Goal: Check status: Check status

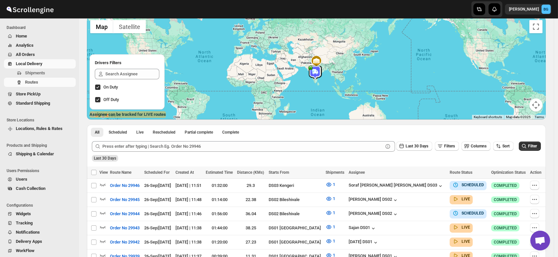
scroll to position [46, 0]
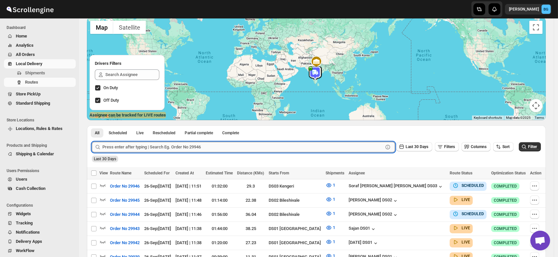
click at [132, 150] on input "text" at bounding box center [242, 147] width 281 height 11
type input "29902"
click at [92, 125] on button "Submit" at bounding box center [101, 128] width 19 height 7
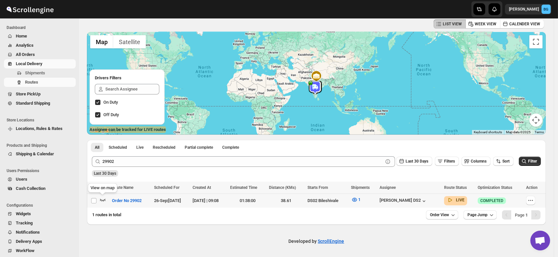
click at [100, 198] on icon "button" at bounding box center [102, 200] width 7 height 7
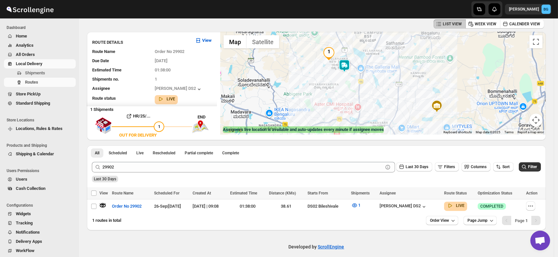
click at [329, 81] on div at bounding box center [383, 83] width 326 height 103
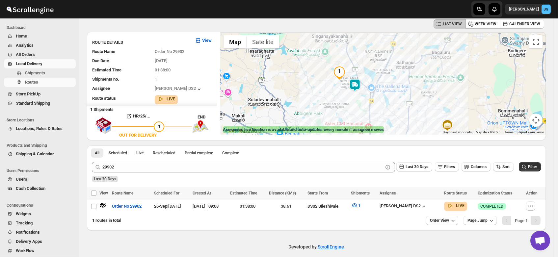
drag, startPoint x: 339, startPoint y: 69, endPoint x: 350, endPoint y: 91, distance: 24.3
click at [350, 91] on div at bounding box center [383, 83] width 326 height 103
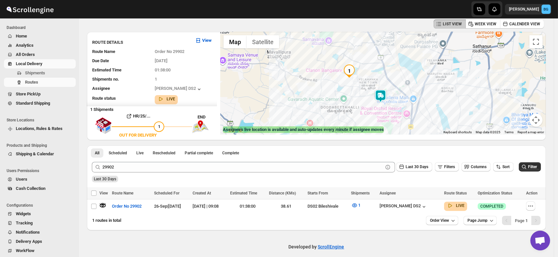
drag, startPoint x: 345, startPoint y: 84, endPoint x: 365, endPoint y: 95, distance: 22.3
click at [365, 95] on div at bounding box center [383, 83] width 326 height 103
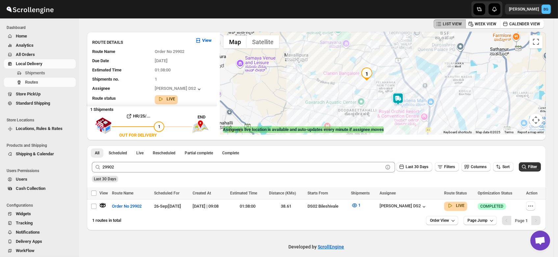
drag, startPoint x: 365, startPoint y: 95, endPoint x: 384, endPoint y: 97, distance: 19.3
click at [384, 97] on div at bounding box center [383, 83] width 326 height 103
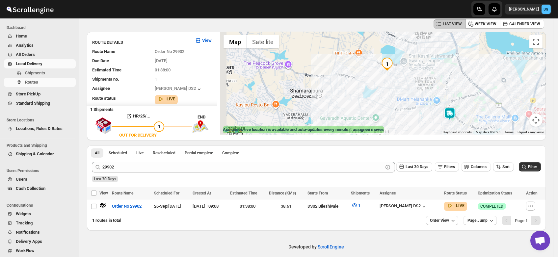
drag, startPoint x: 371, startPoint y: 75, endPoint x: 411, endPoint y: 83, distance: 40.4
click at [411, 83] on div at bounding box center [383, 83] width 326 height 103
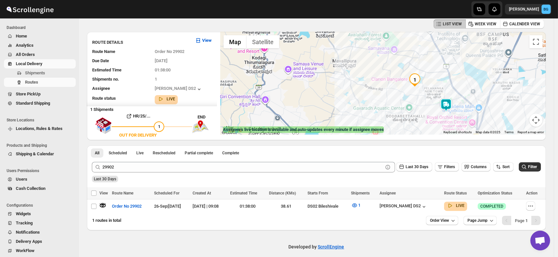
drag, startPoint x: 411, startPoint y: 83, endPoint x: 429, endPoint y: 94, distance: 21.0
click at [429, 94] on div at bounding box center [383, 83] width 326 height 103
